Goal: Transaction & Acquisition: Download file/media

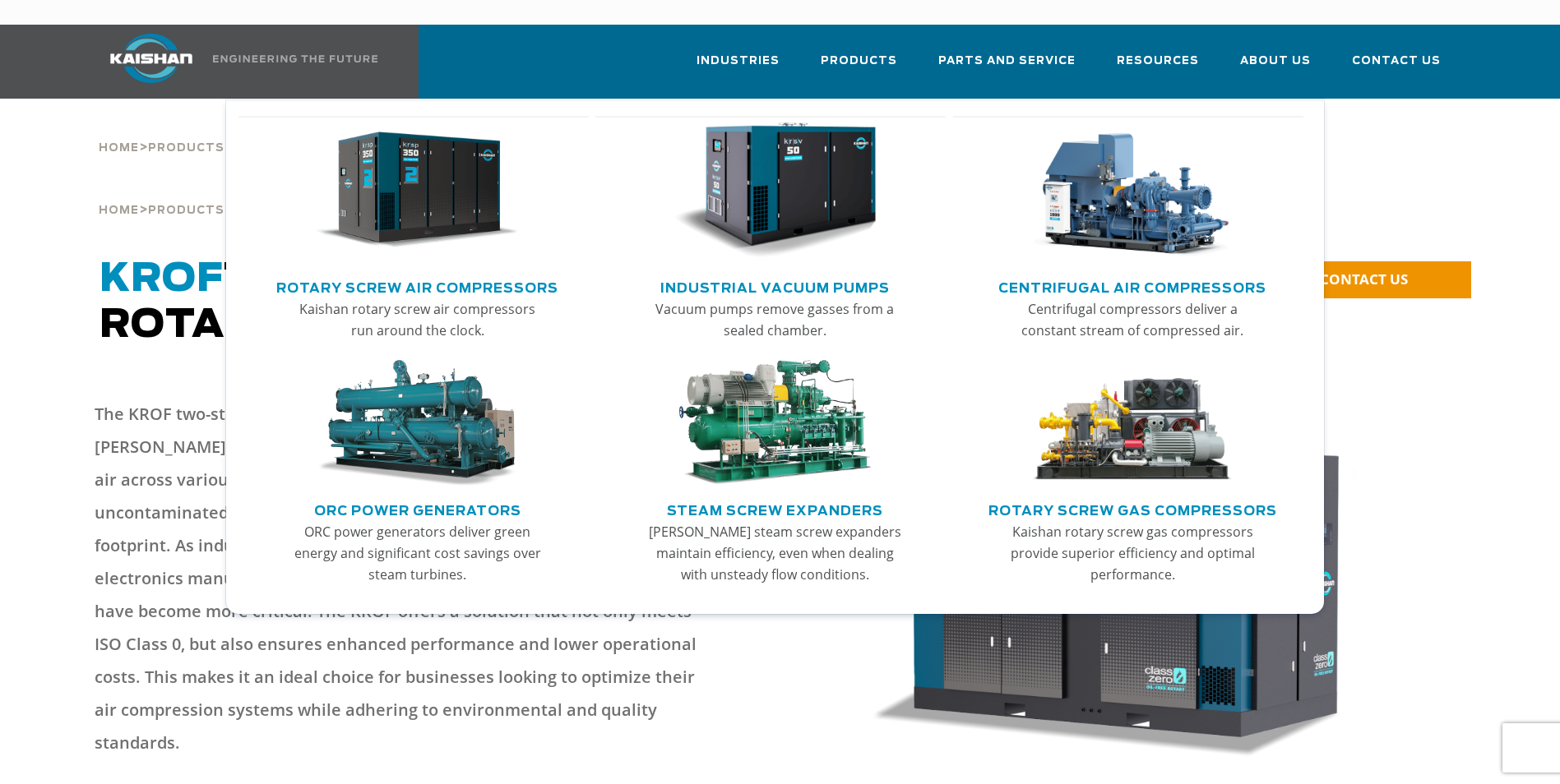
click at [502, 273] on link "Rotary Screw Air Compressors" at bounding box center [417, 286] width 282 height 25
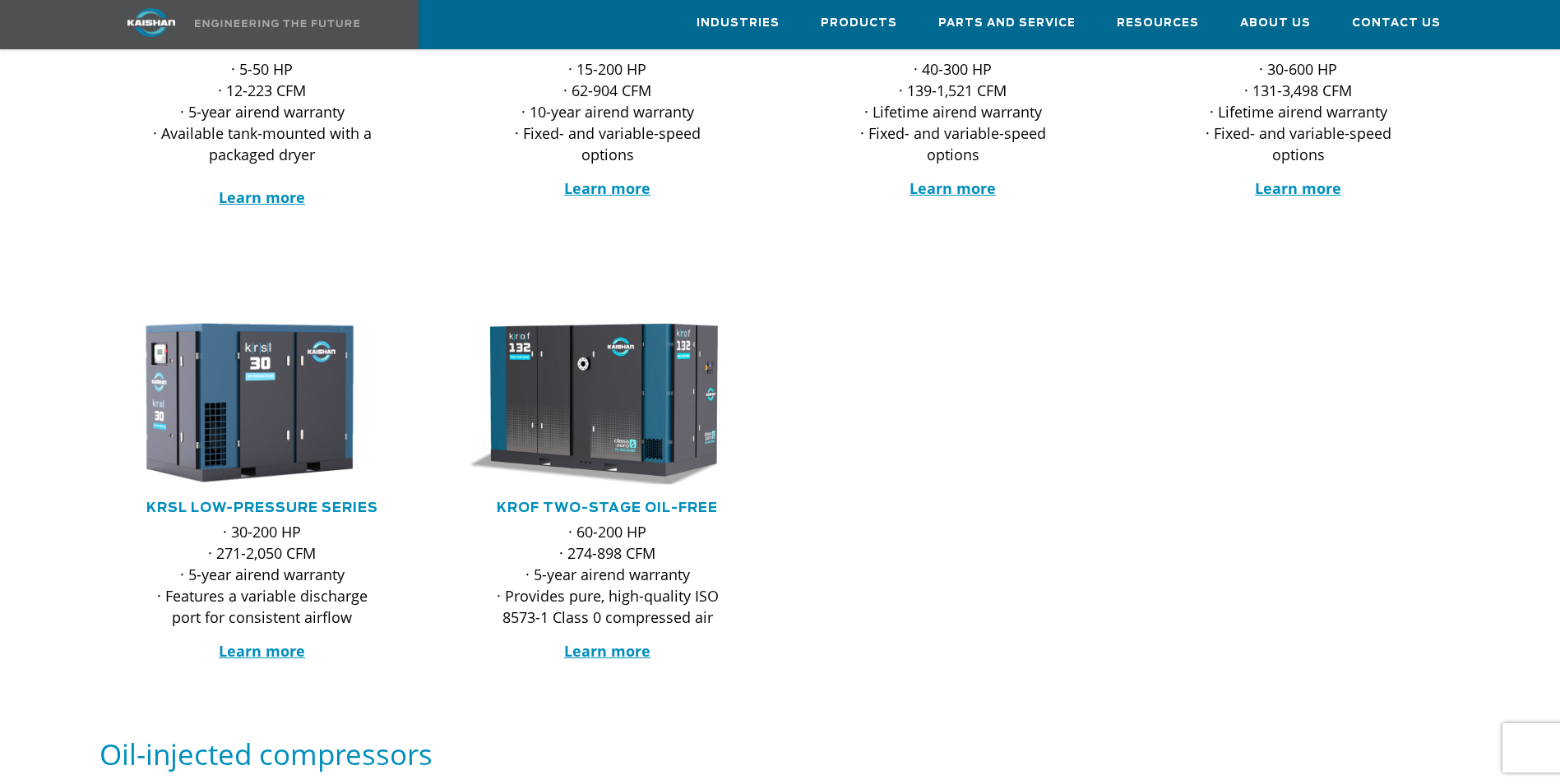
scroll to position [658, 0]
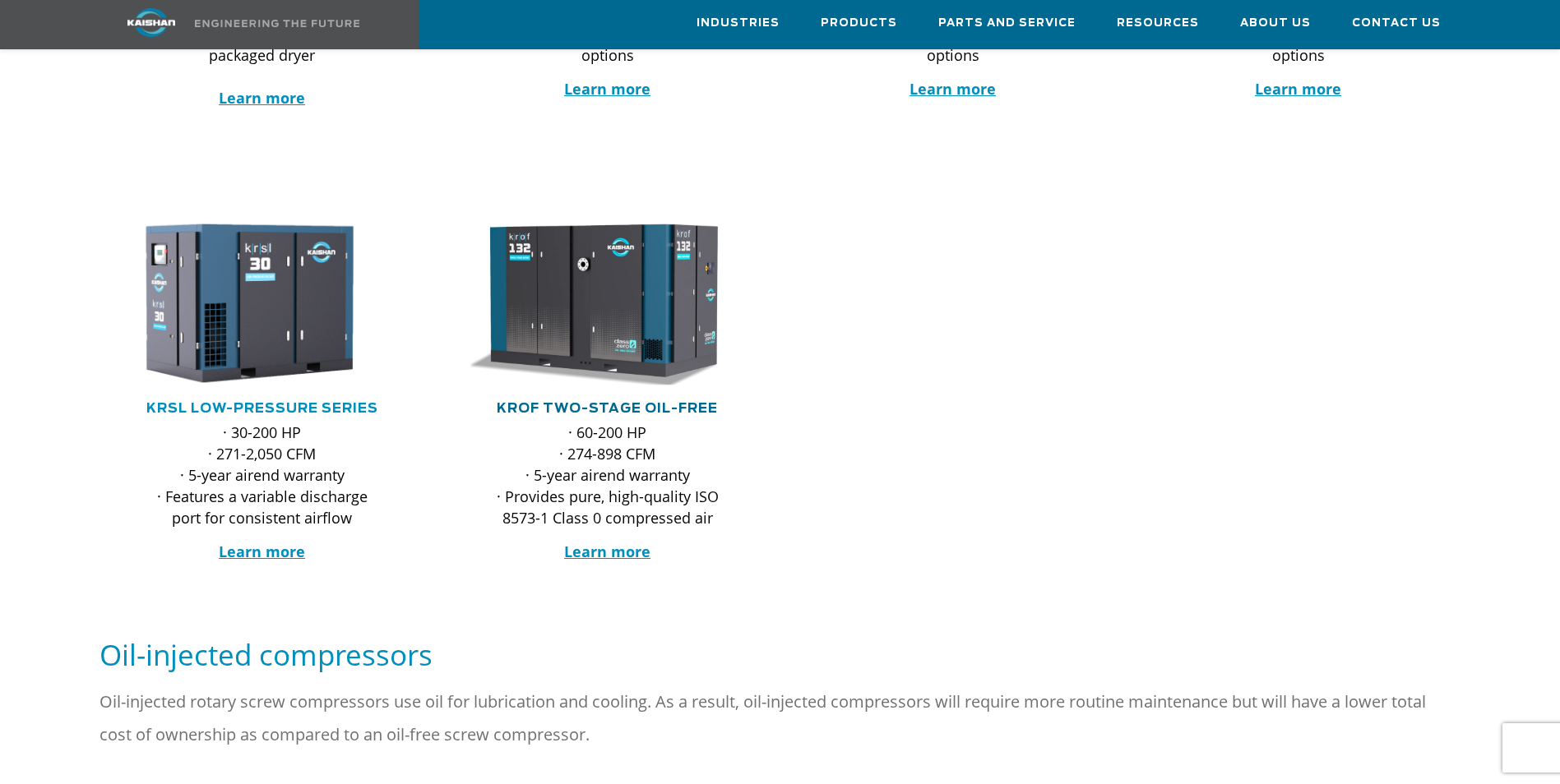
click at [623, 402] on link "KROF TWO-STAGE OIL-FREE" at bounding box center [607, 408] width 221 height 13
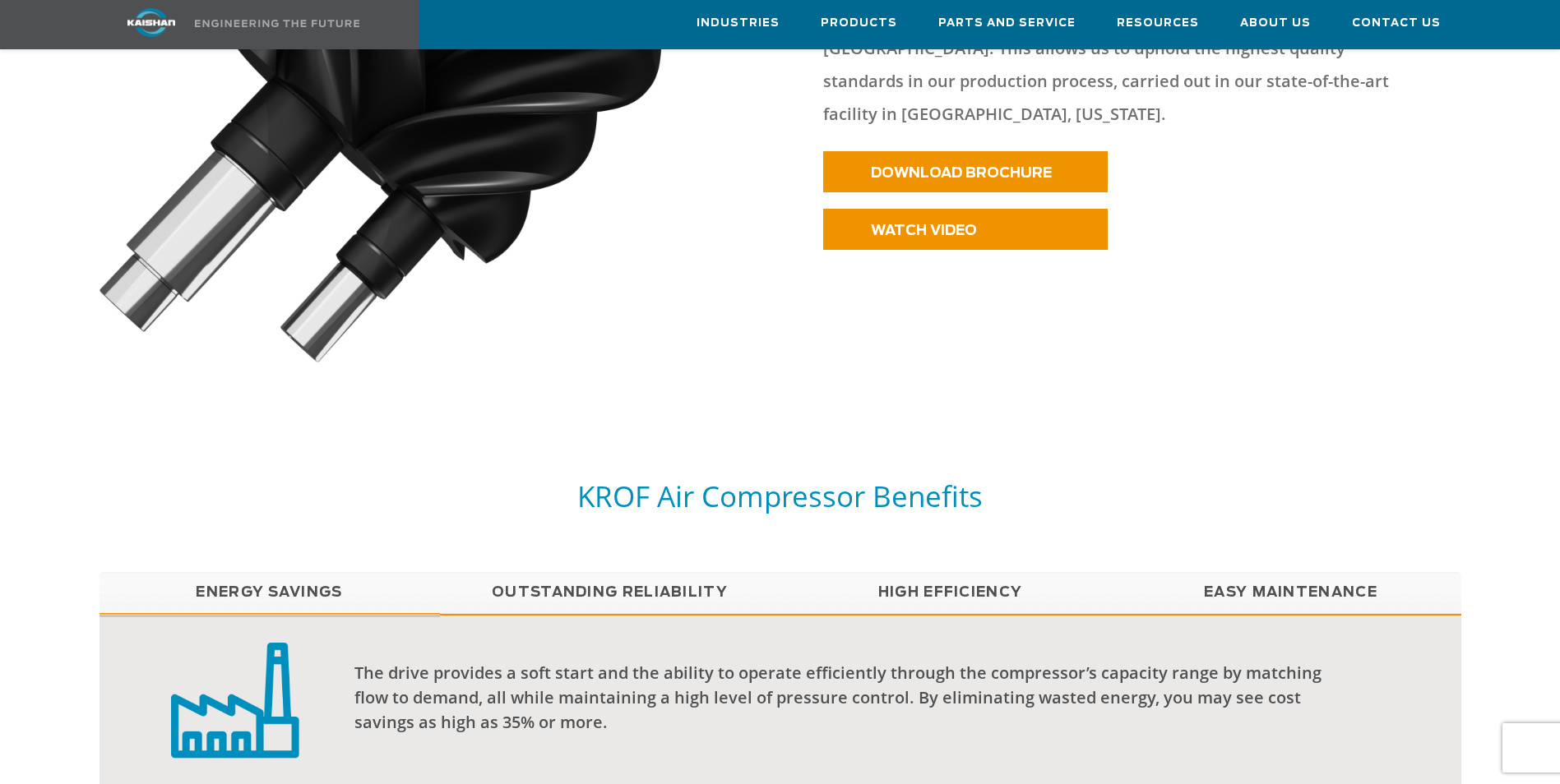
scroll to position [1151, 0]
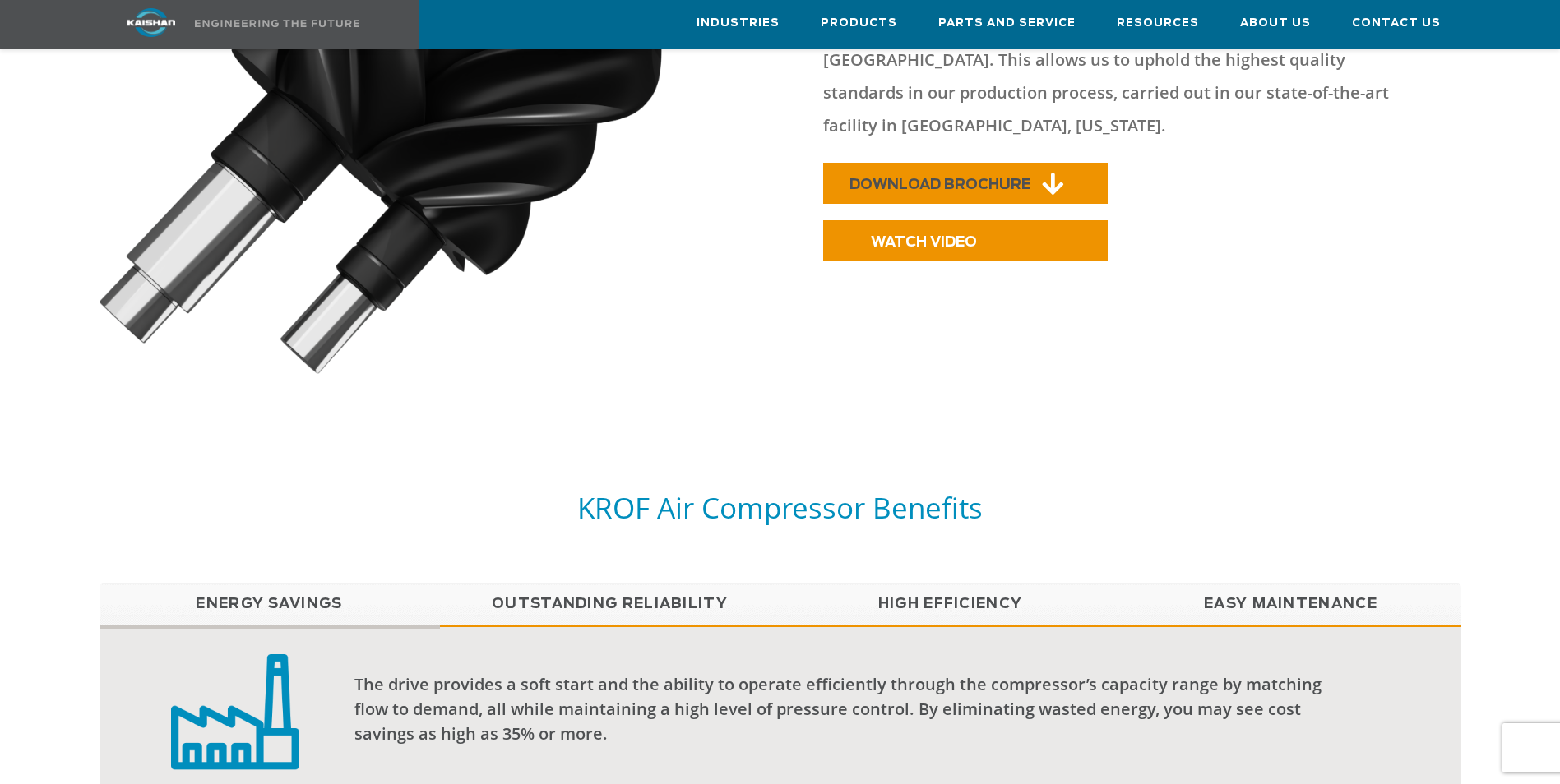
click at [891, 163] on link "DOWNLOAD BROCHURE" at bounding box center [965, 183] width 285 height 41
